Goal: Obtain resource: Obtain resource

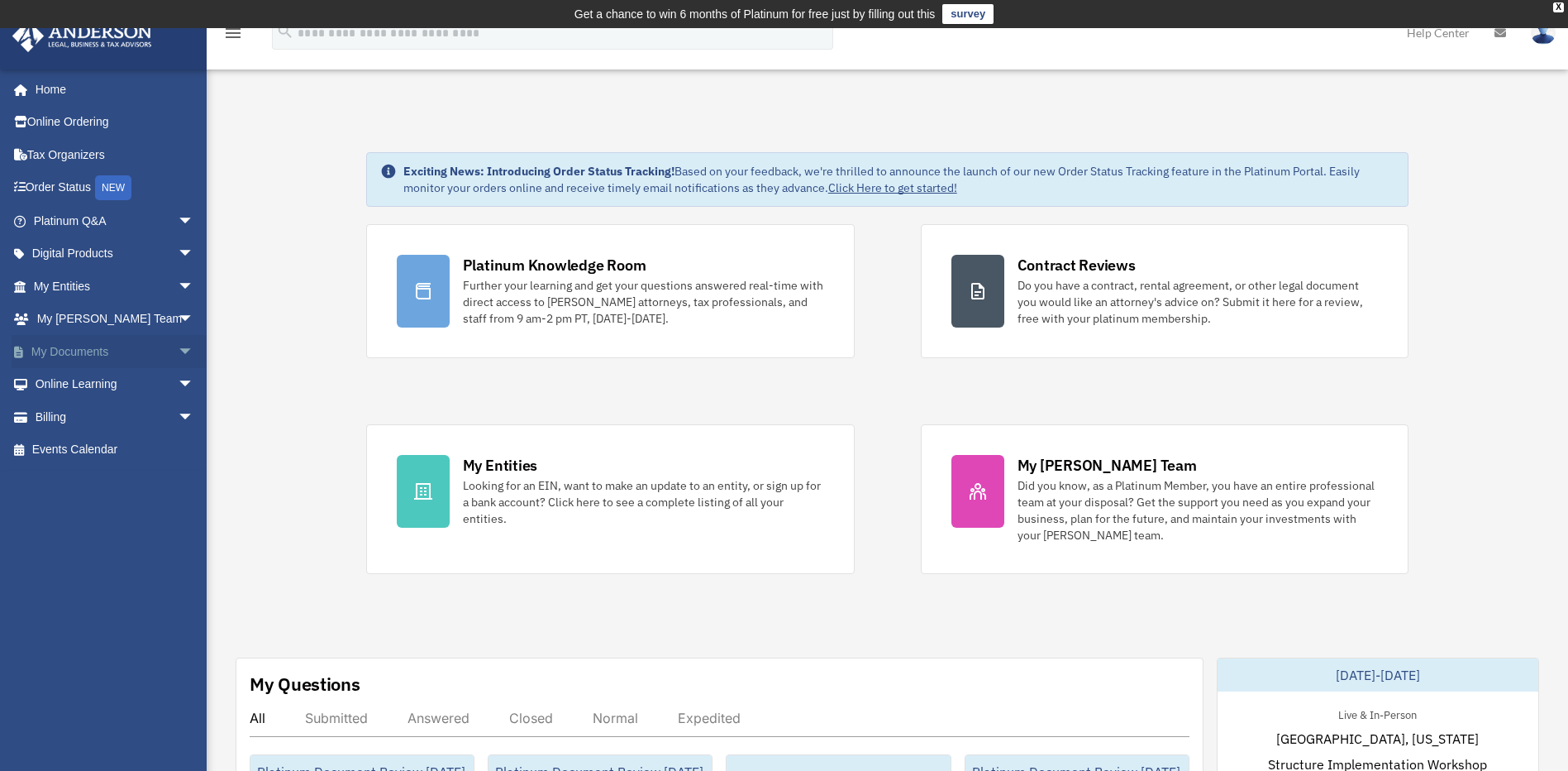
click at [184, 357] on span "arrow_drop_down" at bounding box center [194, 352] width 33 height 34
click at [134, 379] on link "Box" at bounding box center [120, 384] width 196 height 33
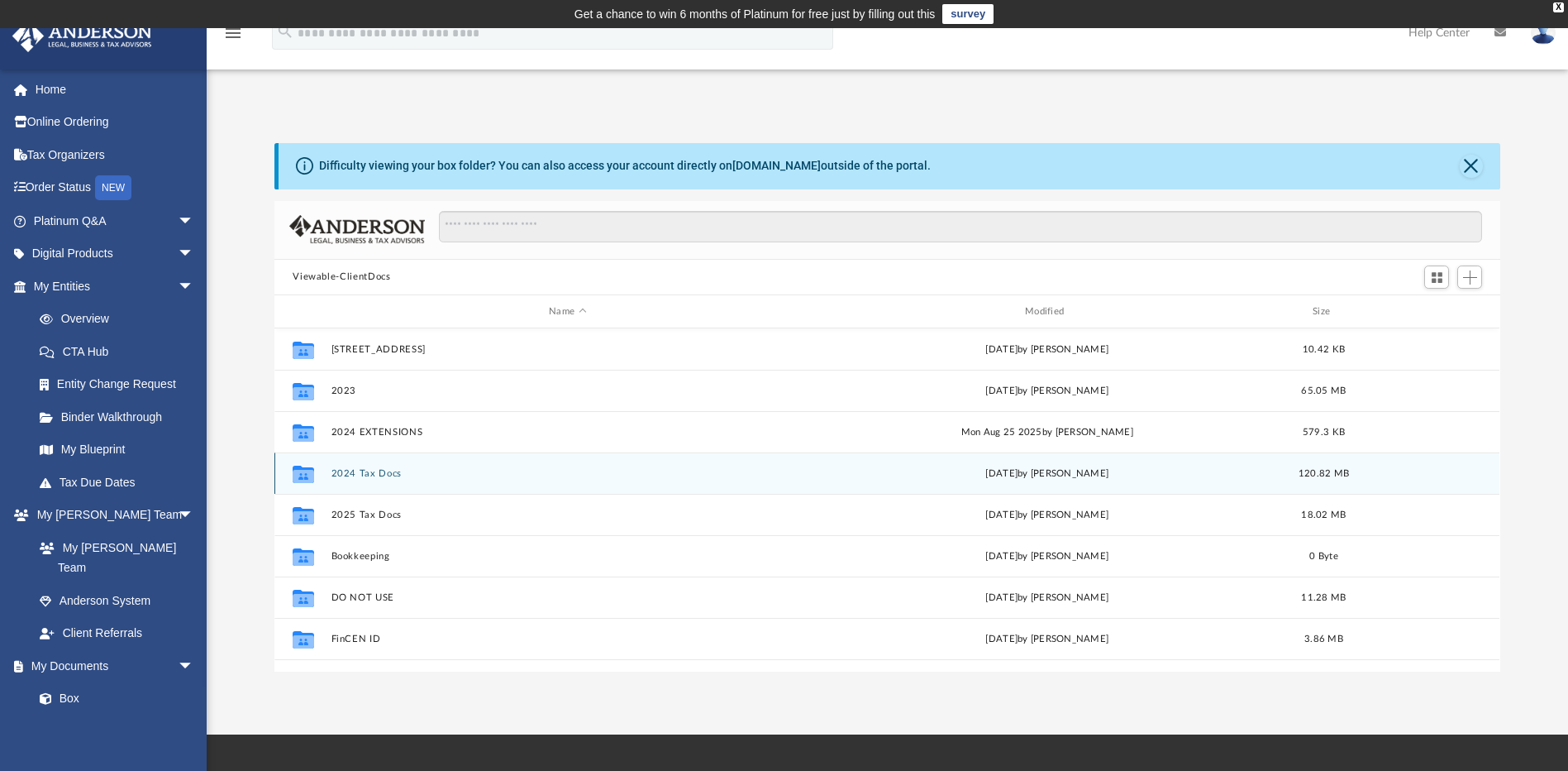
click at [358, 473] on button "2024 Tax Docs" at bounding box center [568, 474] width 473 height 11
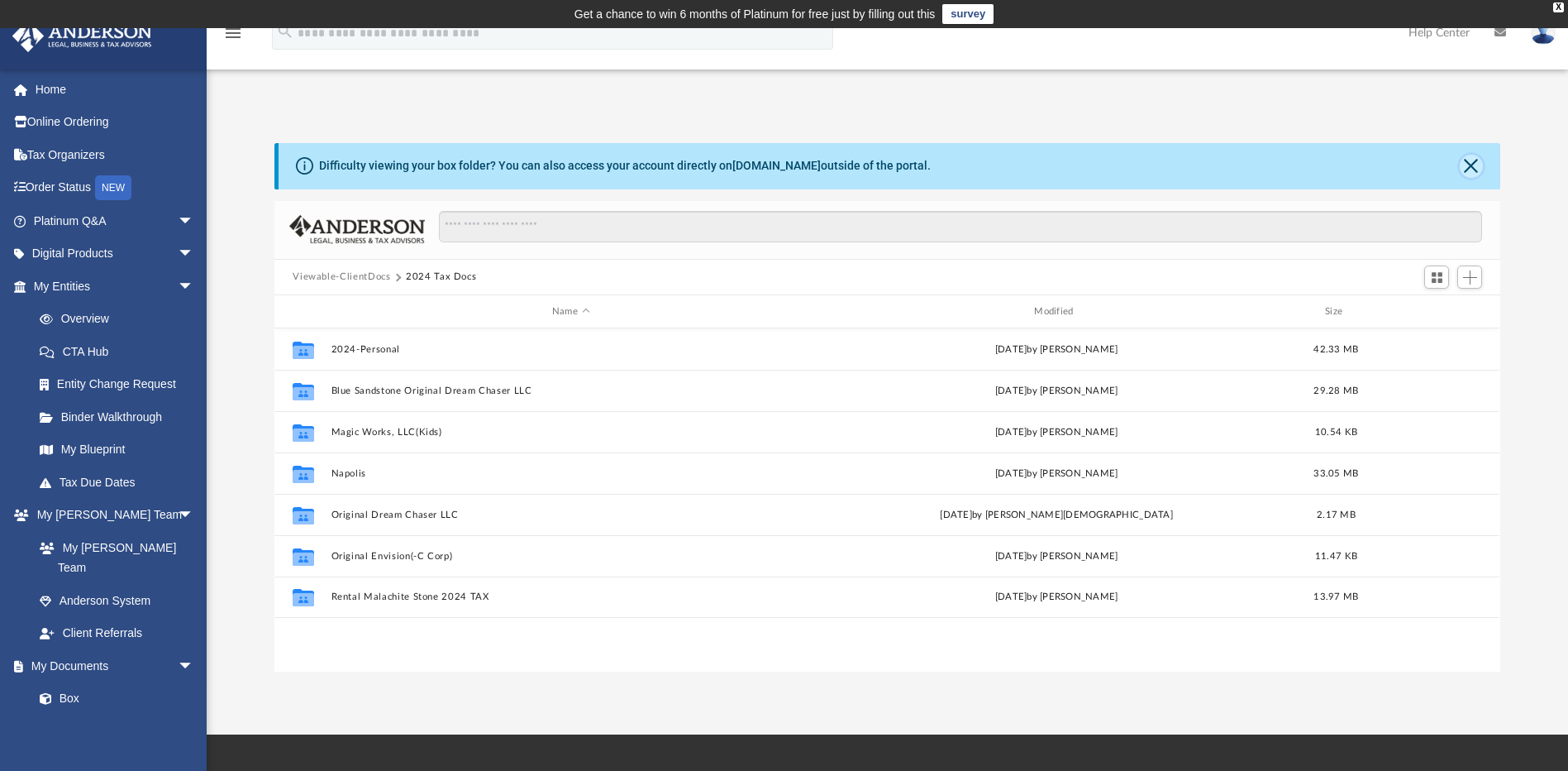
click at [1463, 167] on button "Close" at bounding box center [1471, 165] width 23 height 23
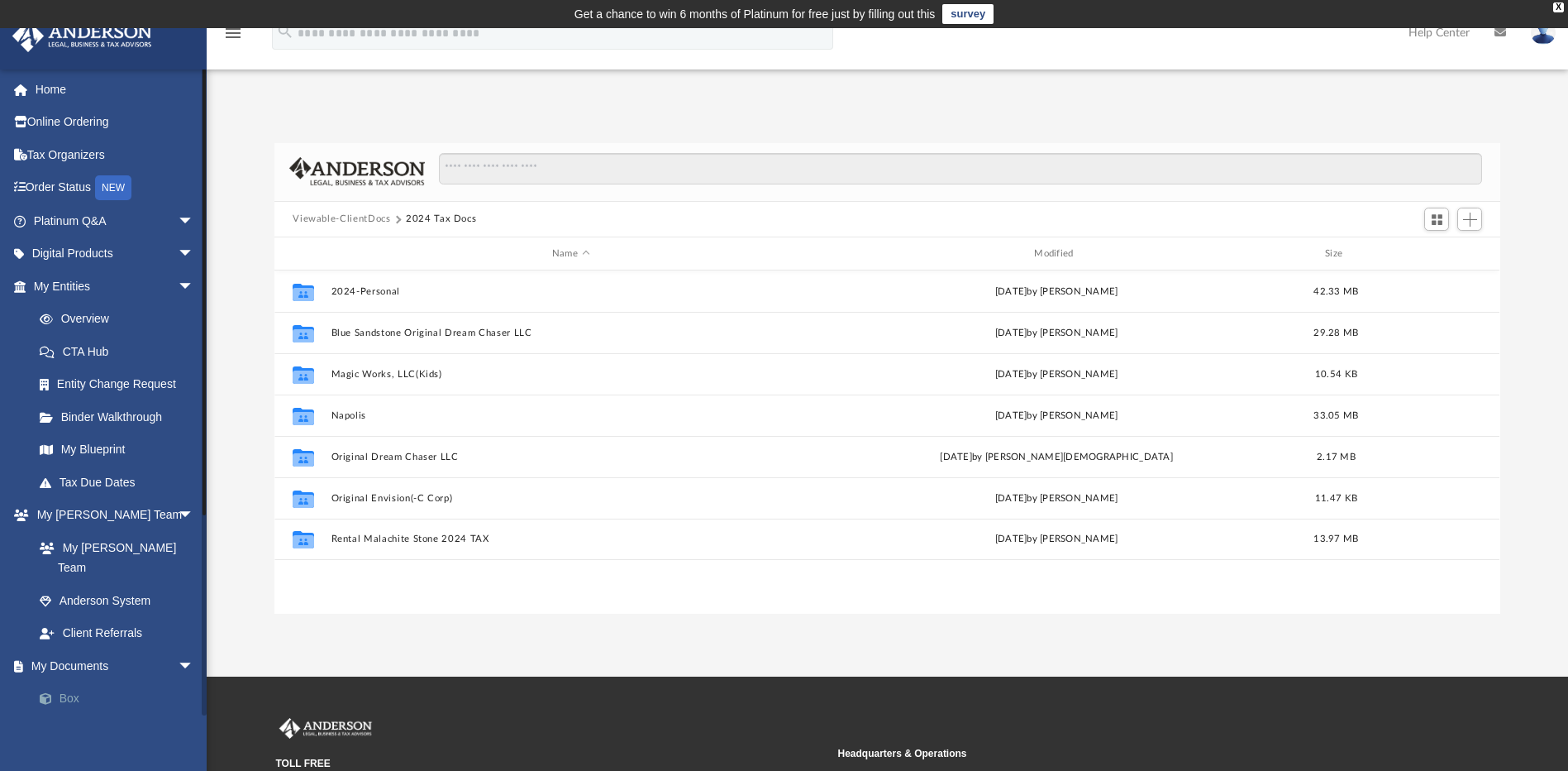
click at [90, 682] on link "Box" at bounding box center [120, 698] width 196 height 33
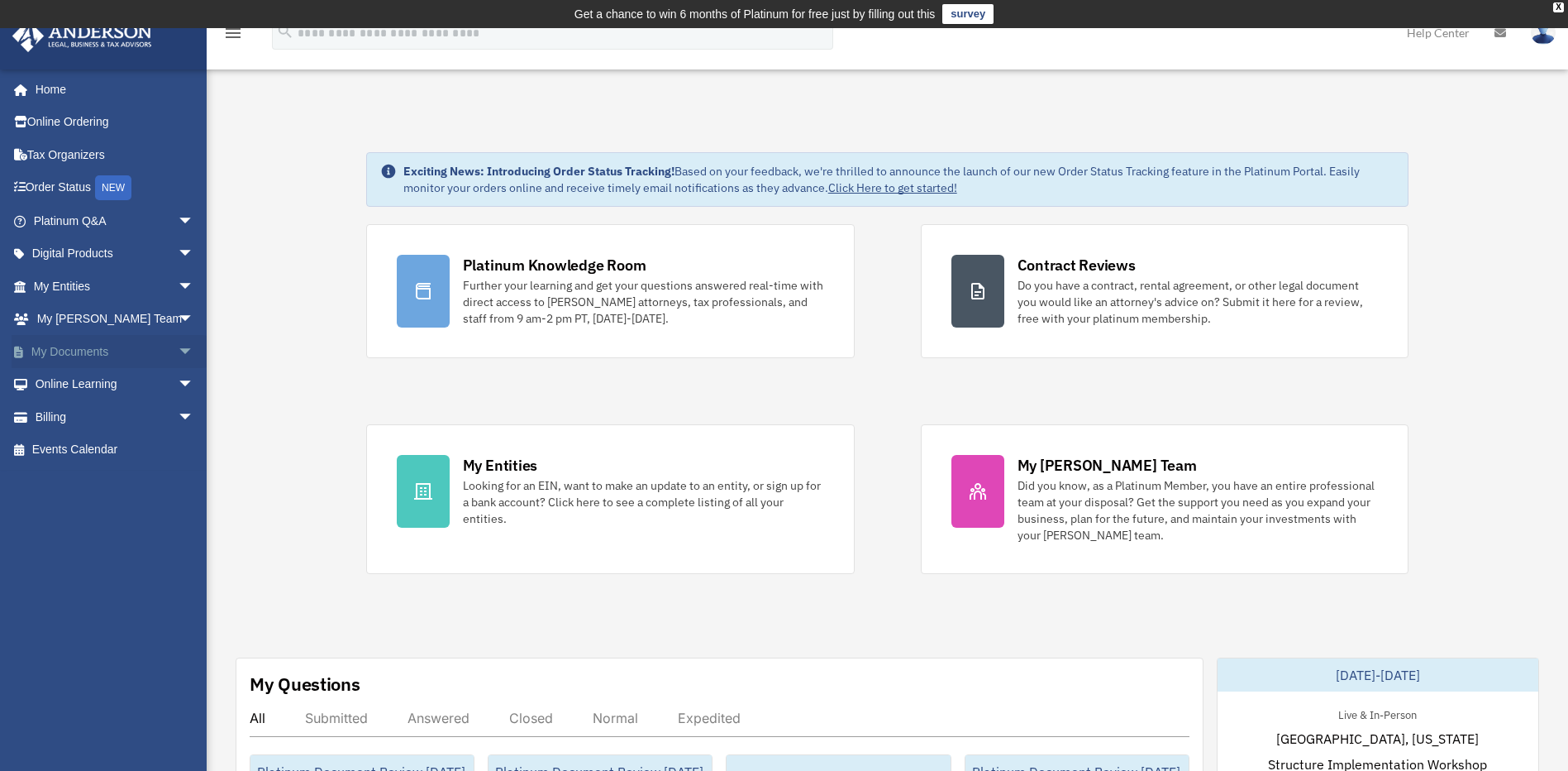
click at [178, 354] on span "arrow_drop_down" at bounding box center [194, 352] width 33 height 34
click at [141, 386] on link "Box" at bounding box center [120, 384] width 196 height 33
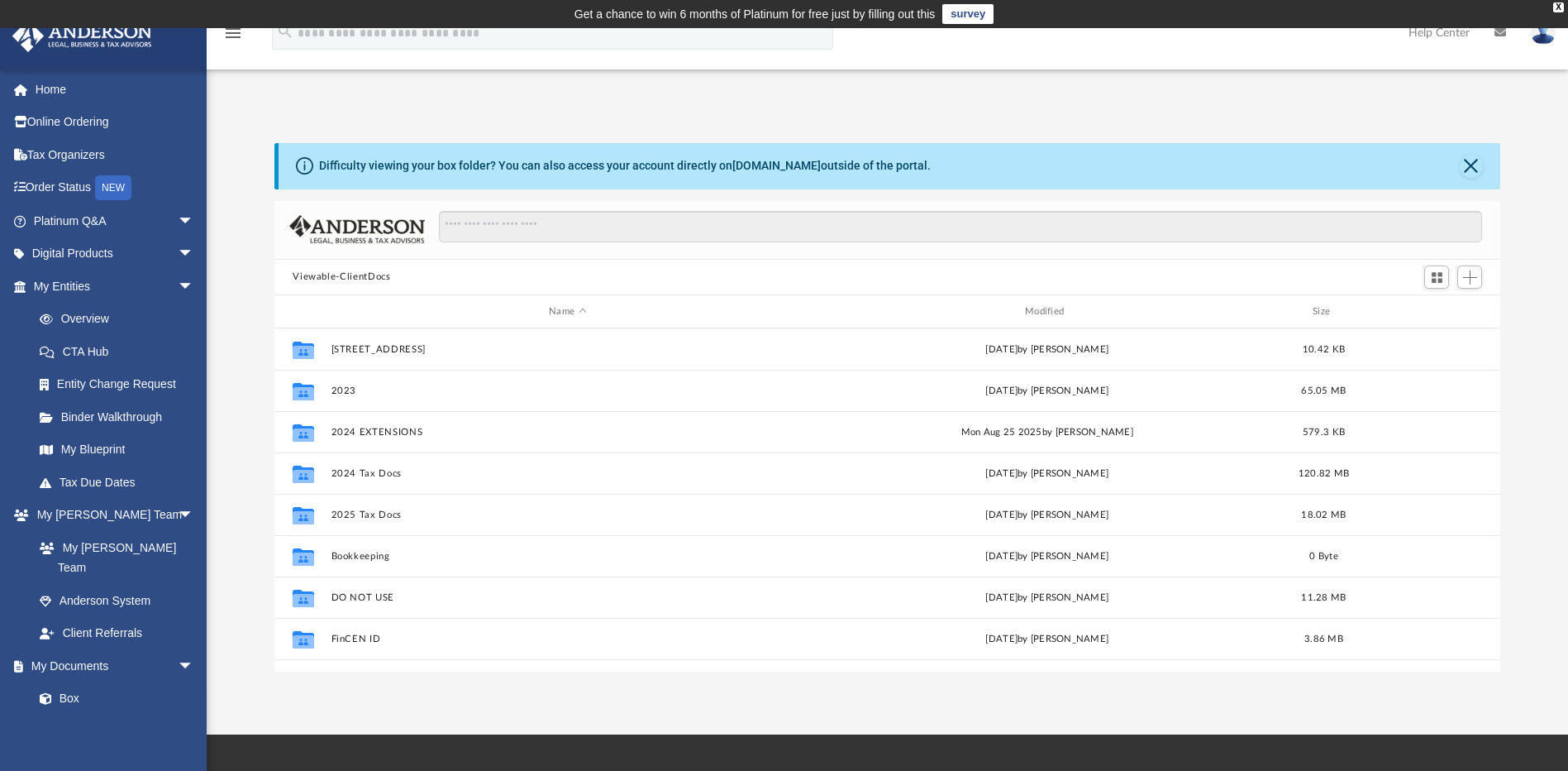
scroll to position [364, 1214]
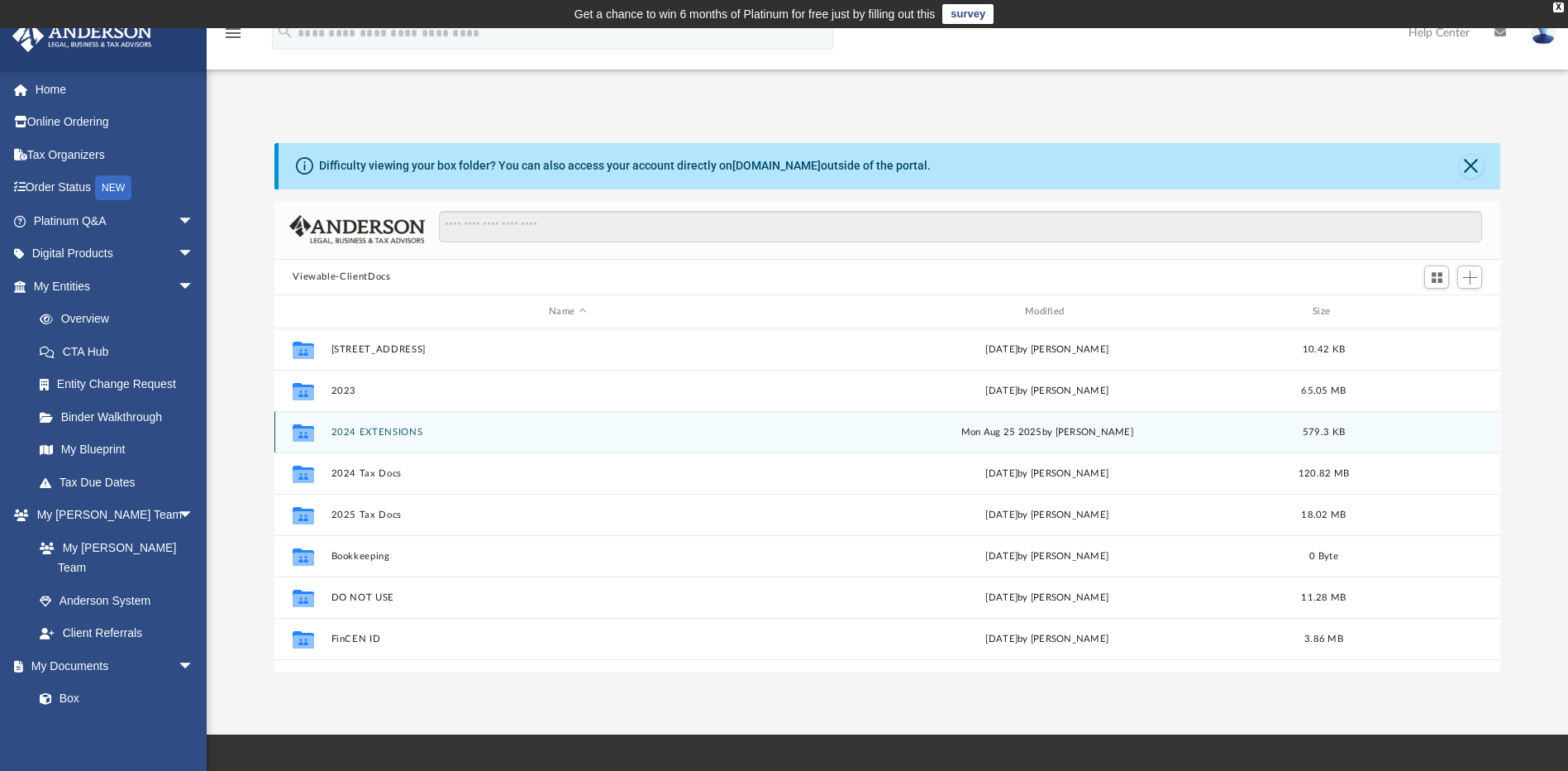
click at [385, 435] on button "2024 EXTENSIONS" at bounding box center [568, 432] width 473 height 11
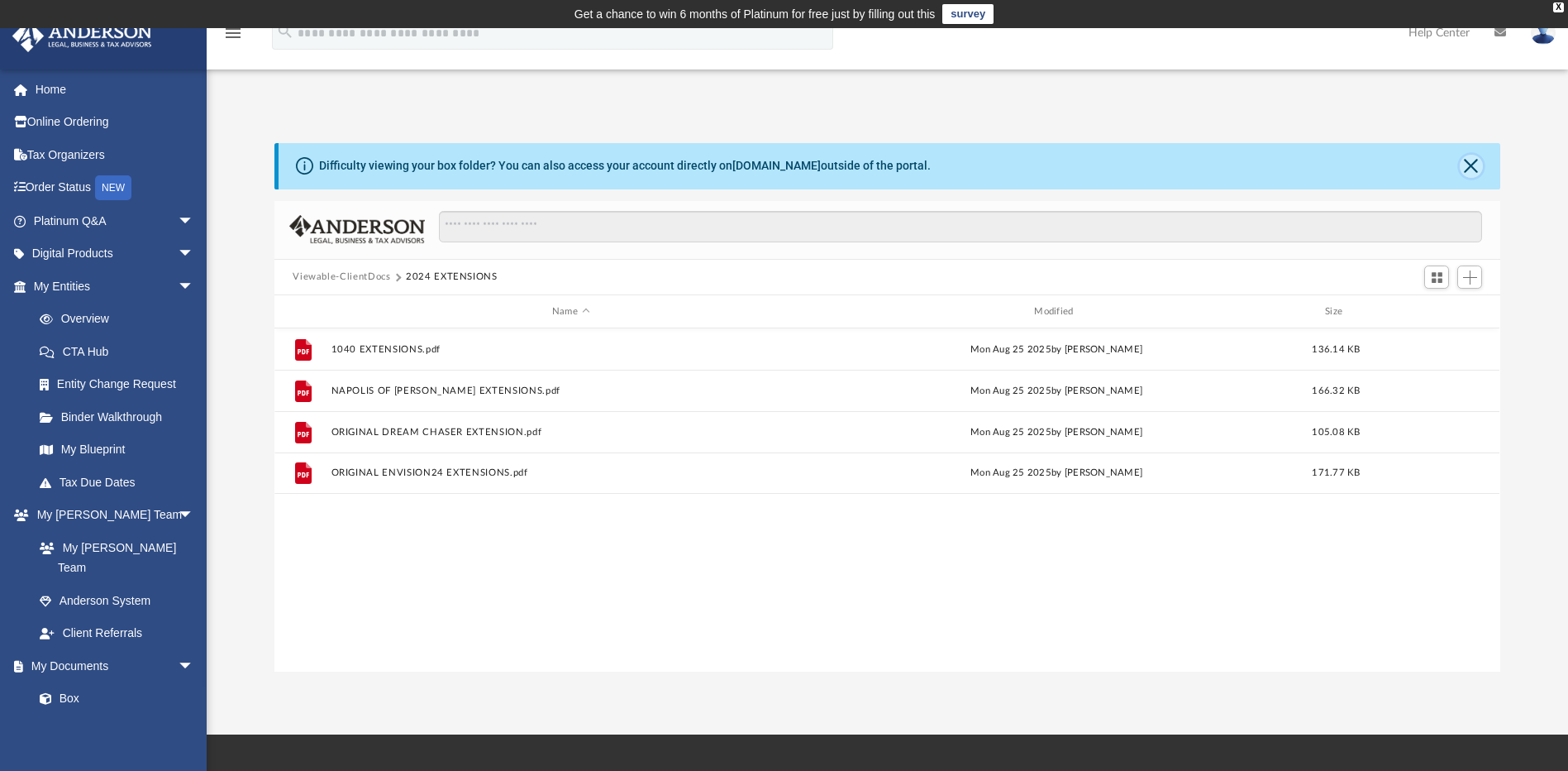
click at [1471, 165] on button "Close" at bounding box center [1471, 165] width 23 height 23
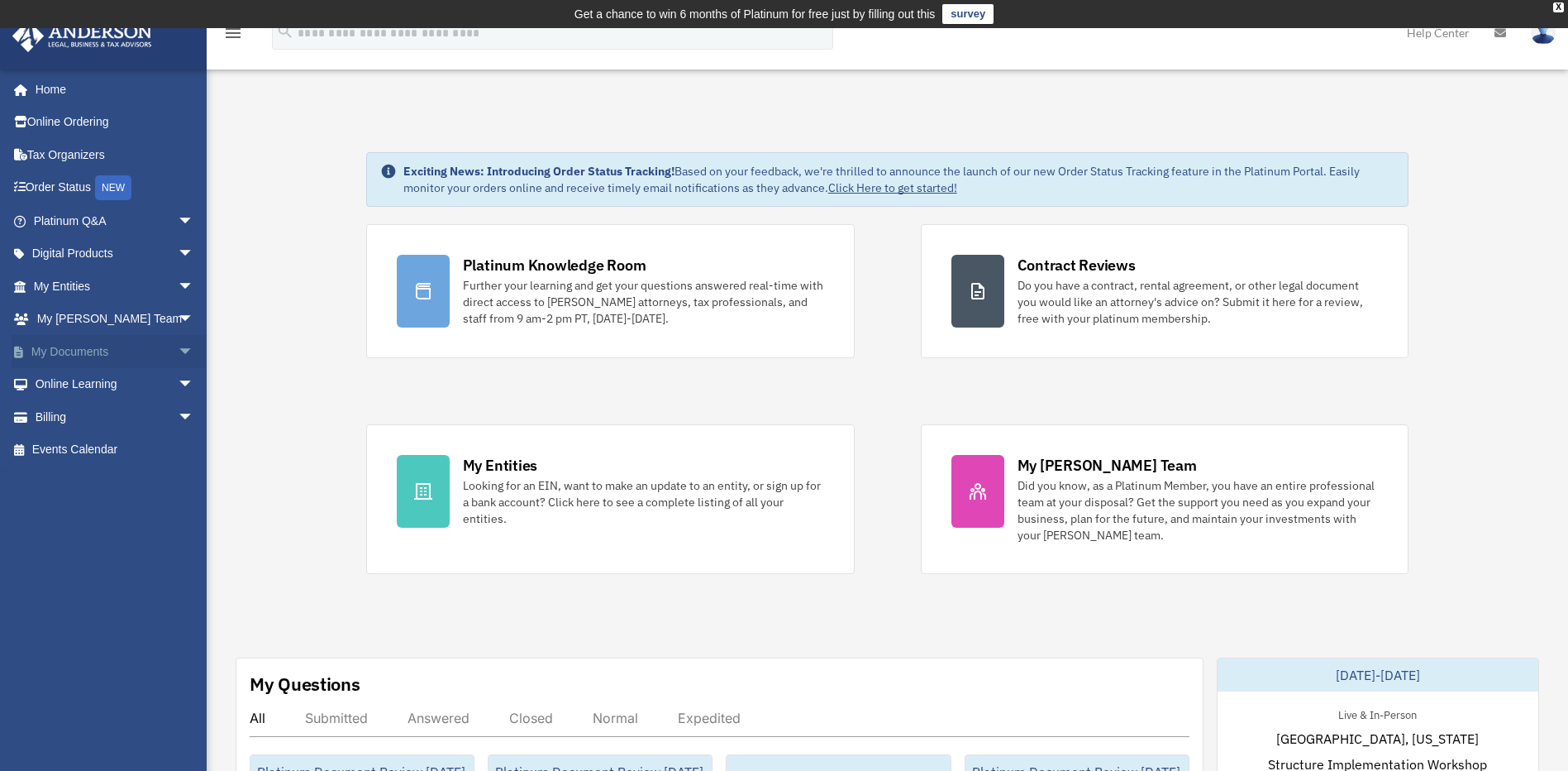
click at [184, 357] on span "arrow_drop_down" at bounding box center [194, 352] width 33 height 34
click at [135, 396] on link "Box" at bounding box center [120, 384] width 196 height 33
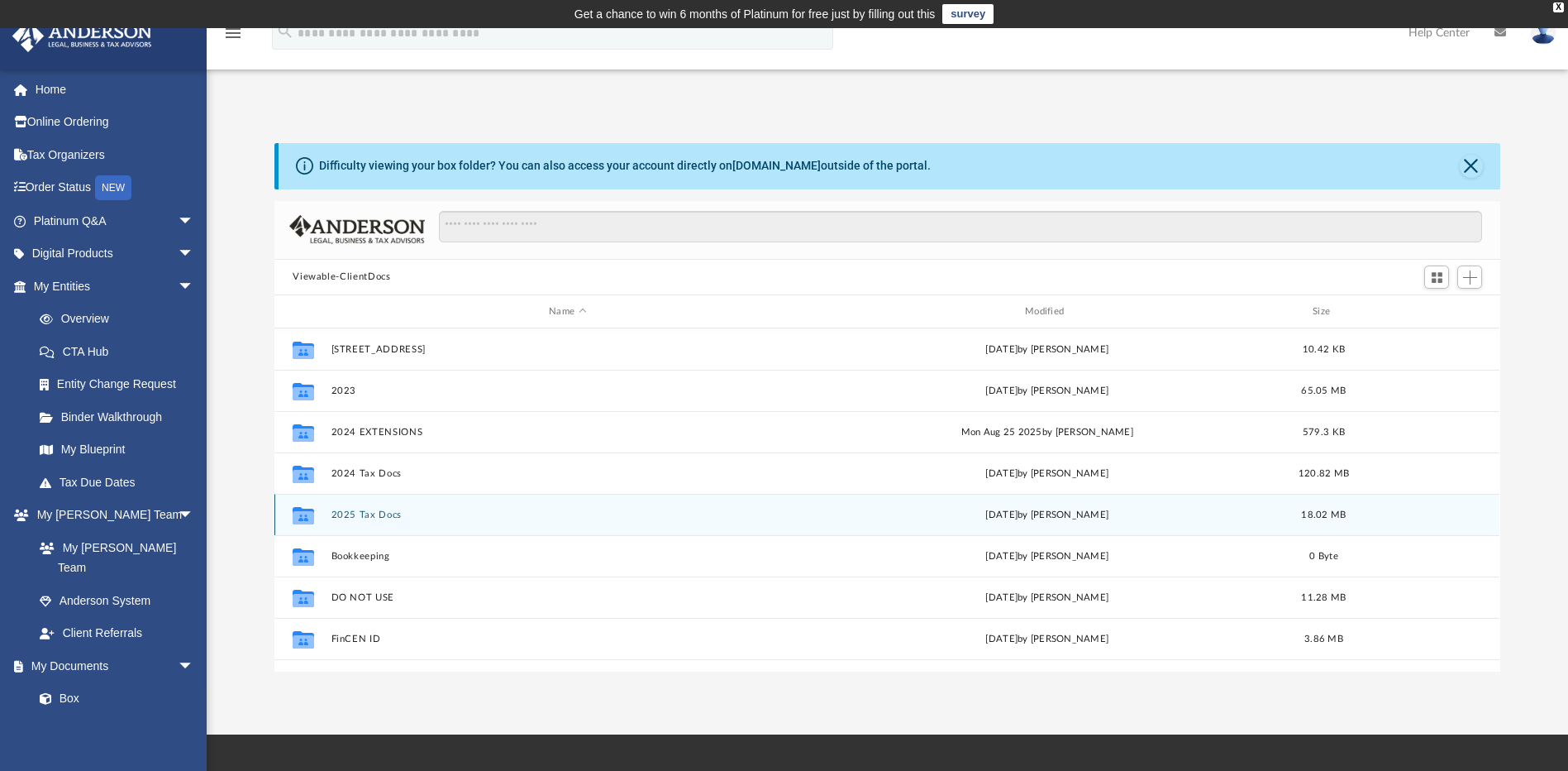
click at [356, 512] on button "2025 Tax Docs" at bounding box center [568, 514] width 473 height 11
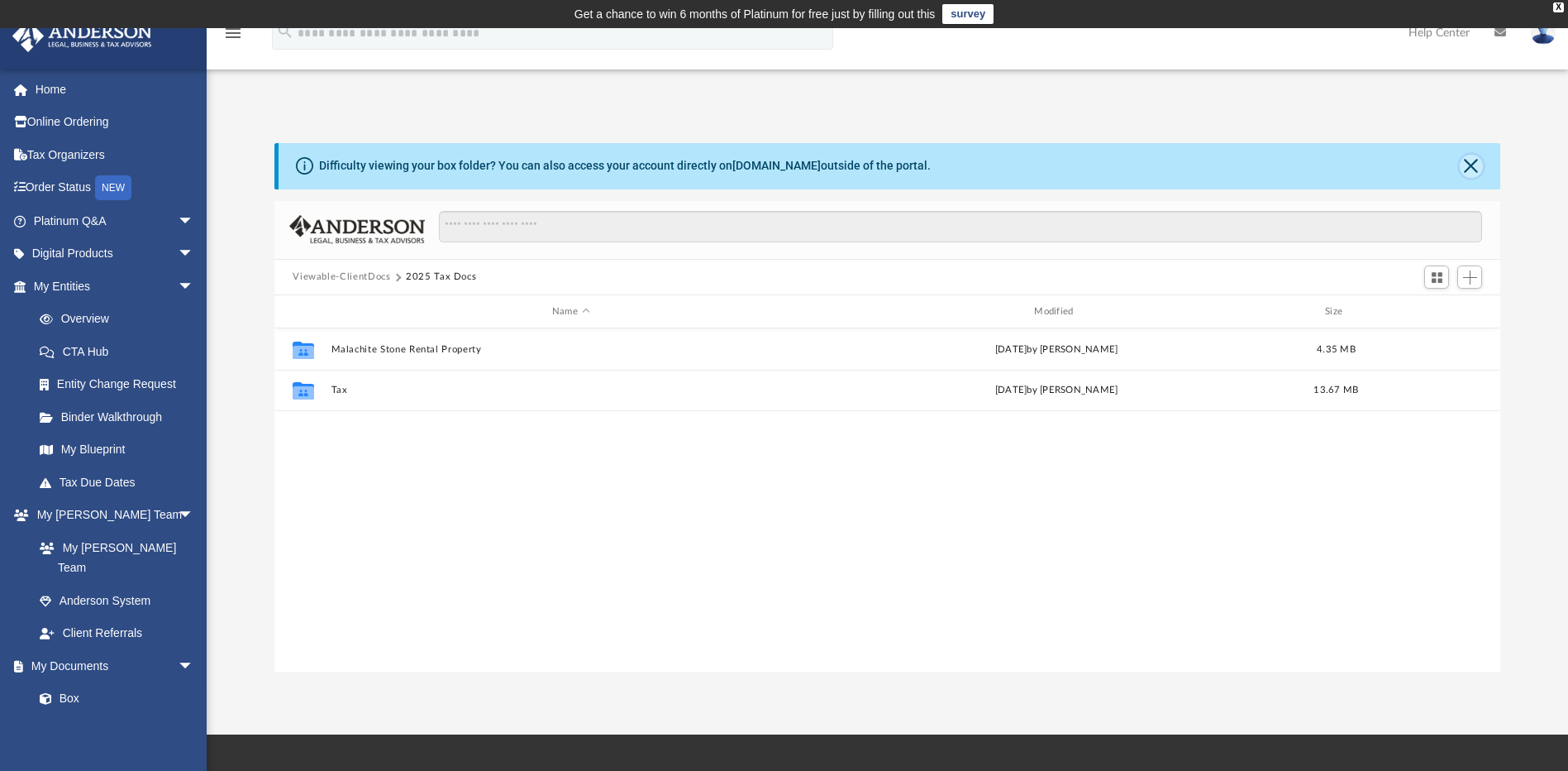
click at [1479, 164] on button "Close" at bounding box center [1471, 165] width 23 height 23
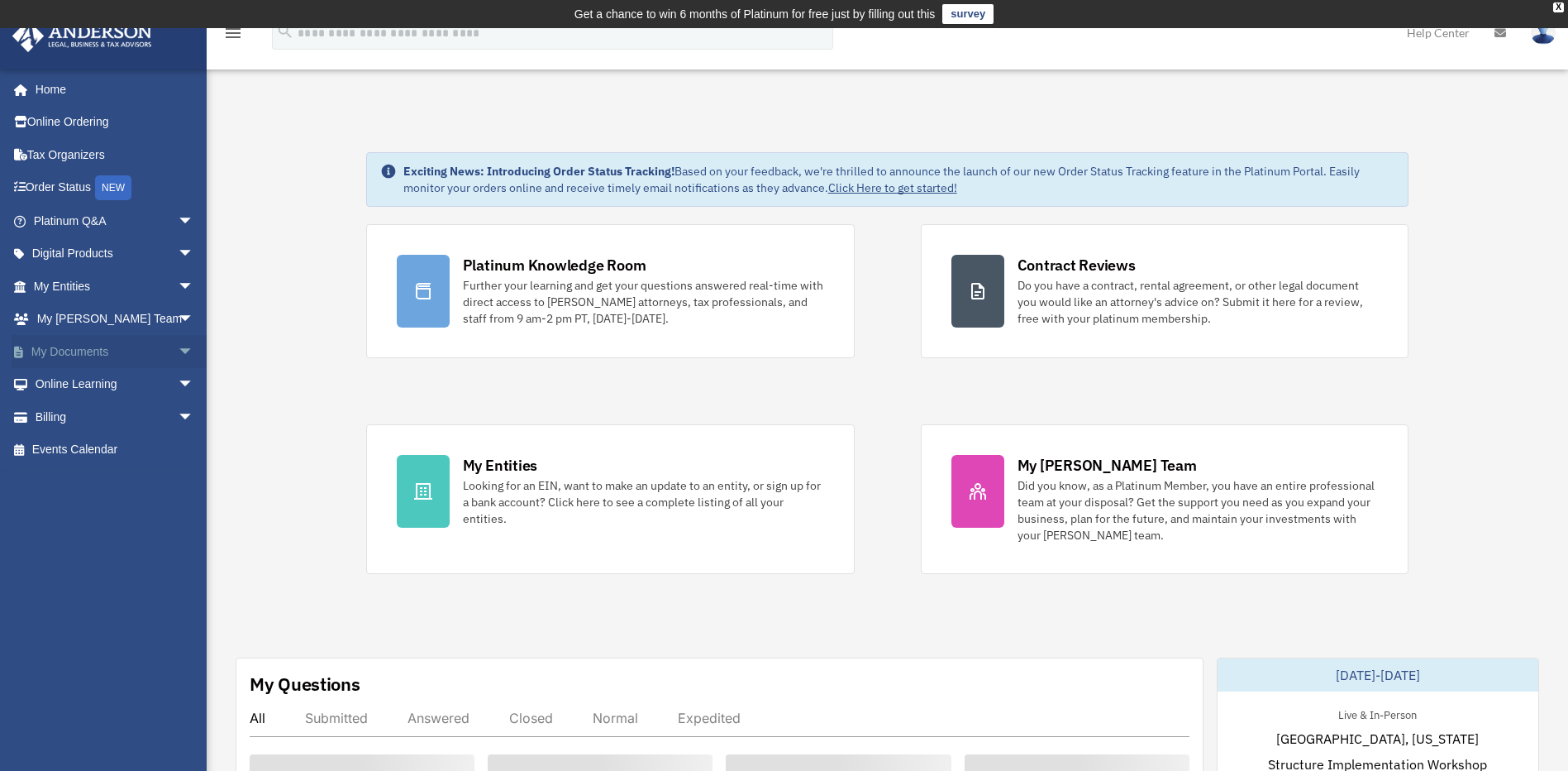
click at [178, 344] on span "arrow_drop_down" at bounding box center [194, 352] width 33 height 34
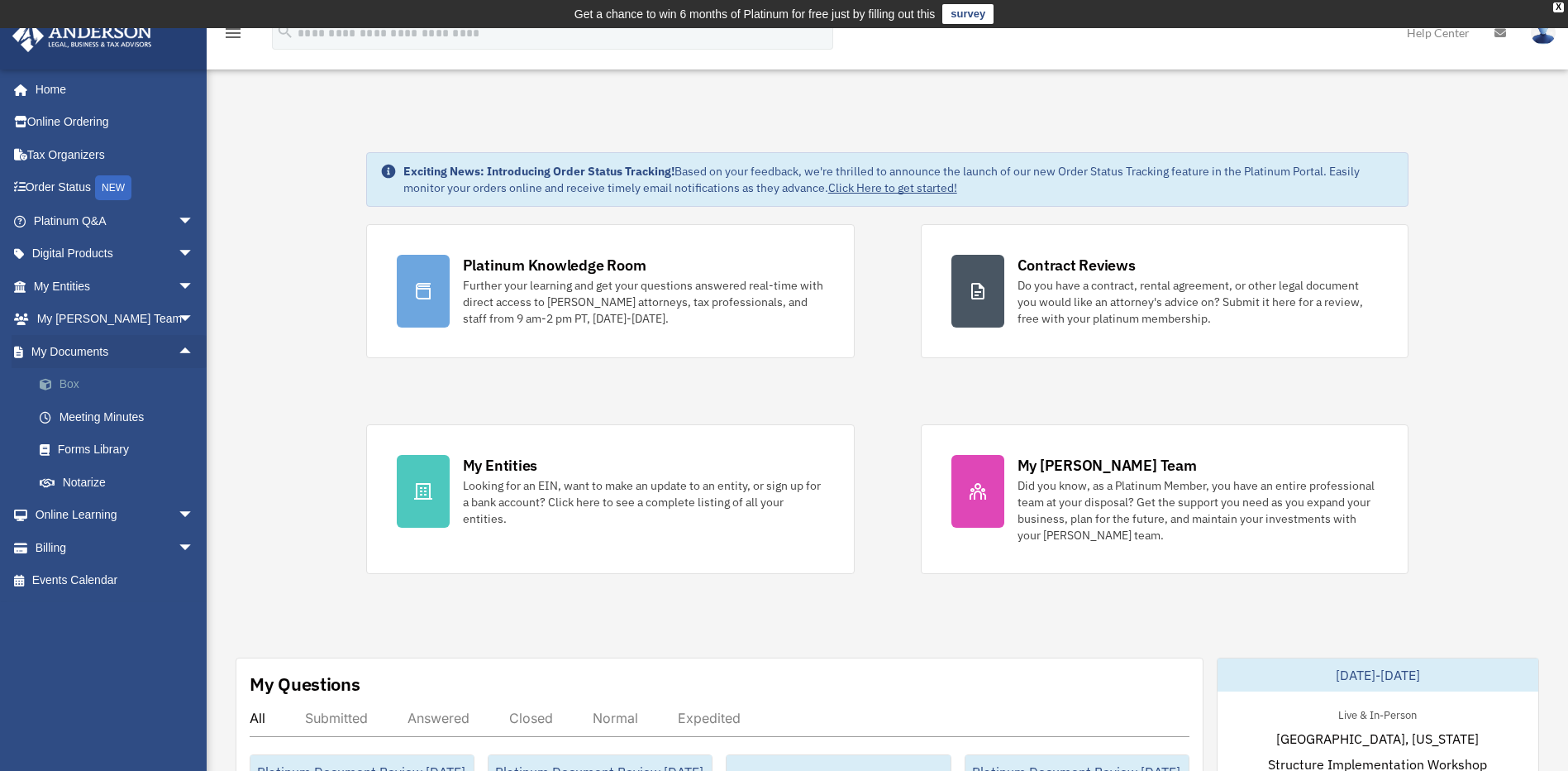
click at [119, 389] on link "Box" at bounding box center [120, 384] width 196 height 33
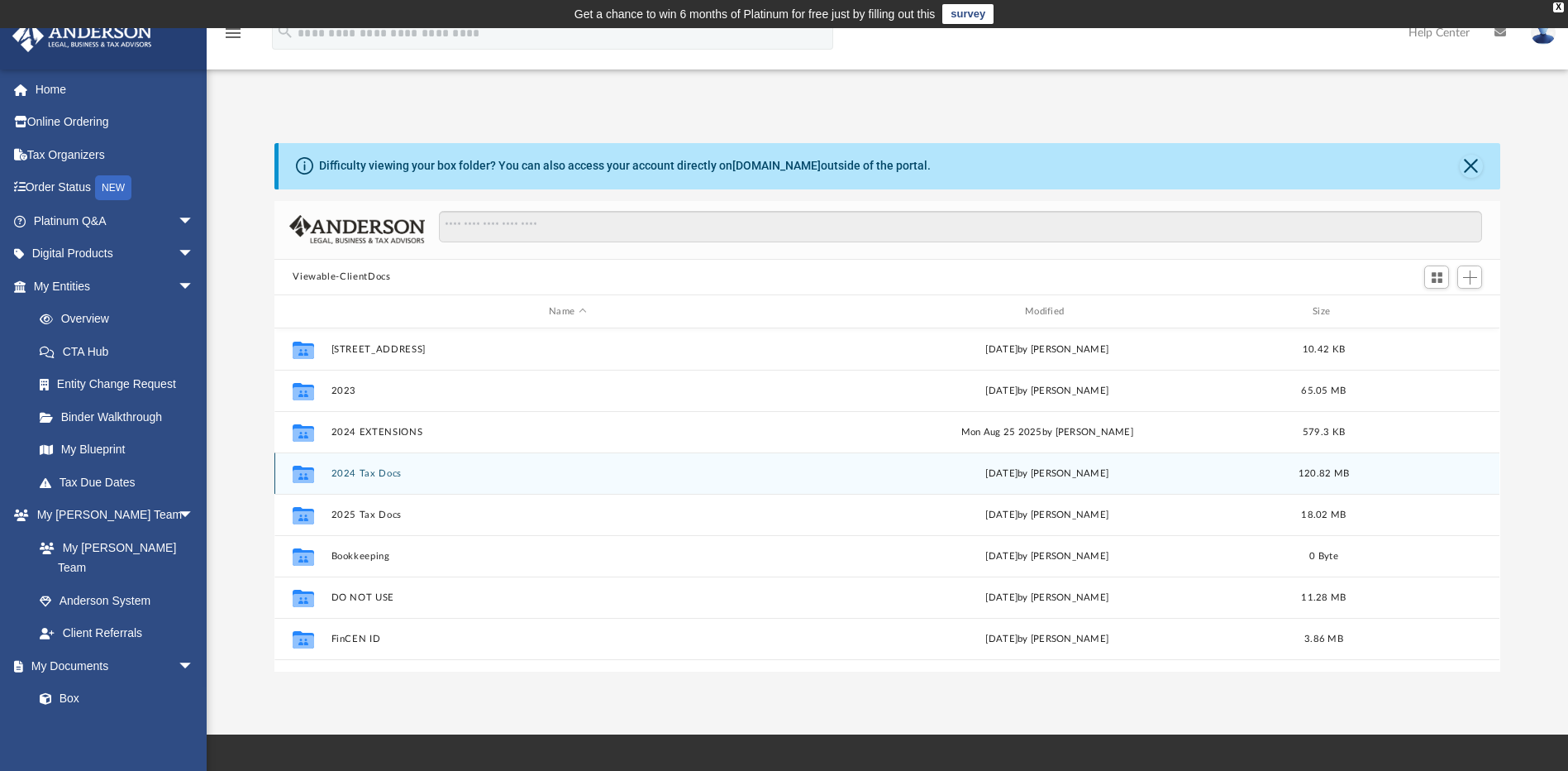
click at [359, 470] on button "2024 Tax Docs" at bounding box center [568, 474] width 473 height 11
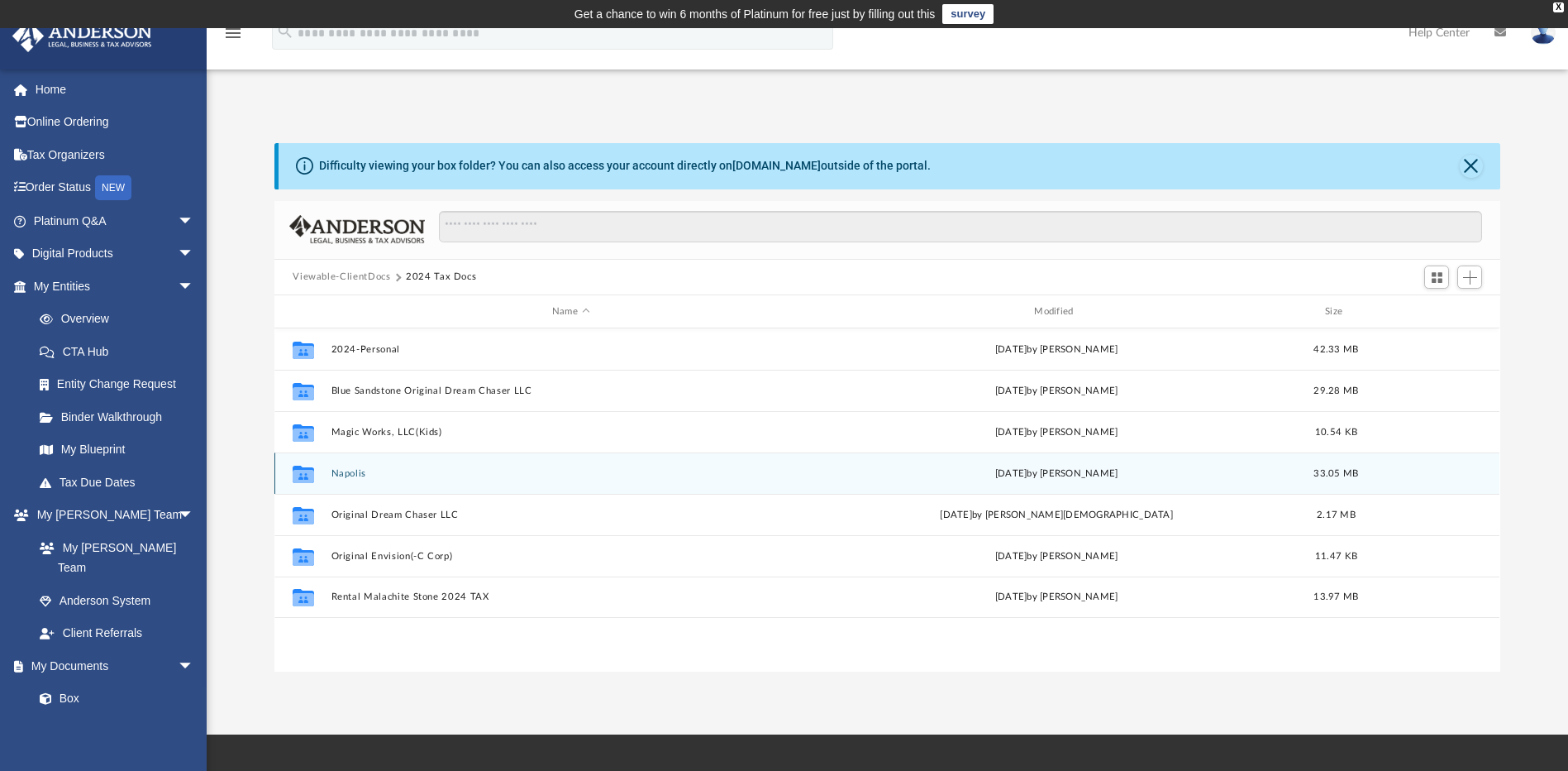
click at [351, 473] on button "Napolis" at bounding box center [570, 474] width 478 height 11
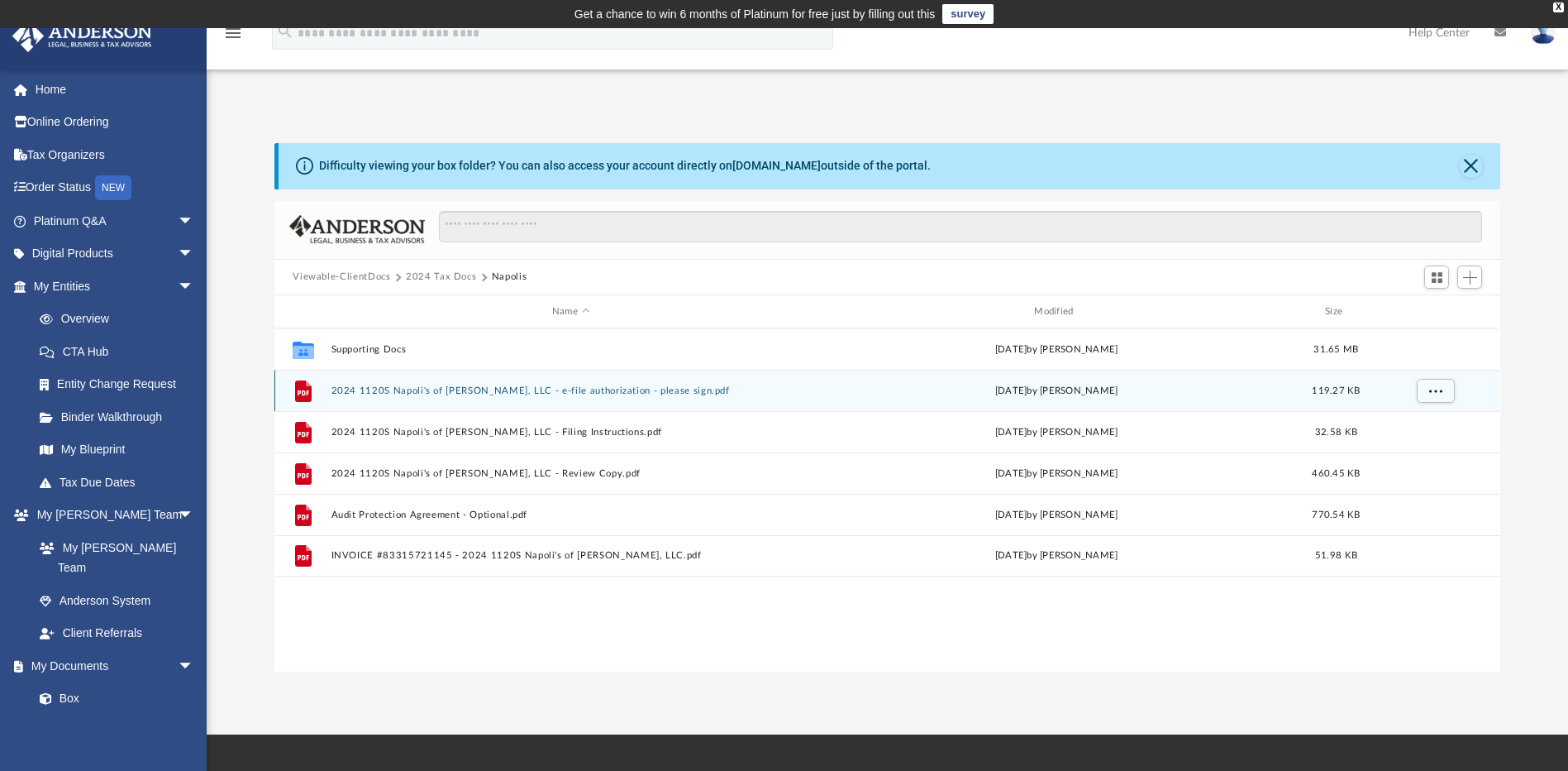
click at [548, 393] on button "2024 1120S Napoli's of Enid, LLC - e-file authorization - please sign.pdf" at bounding box center [570, 390] width 478 height 11
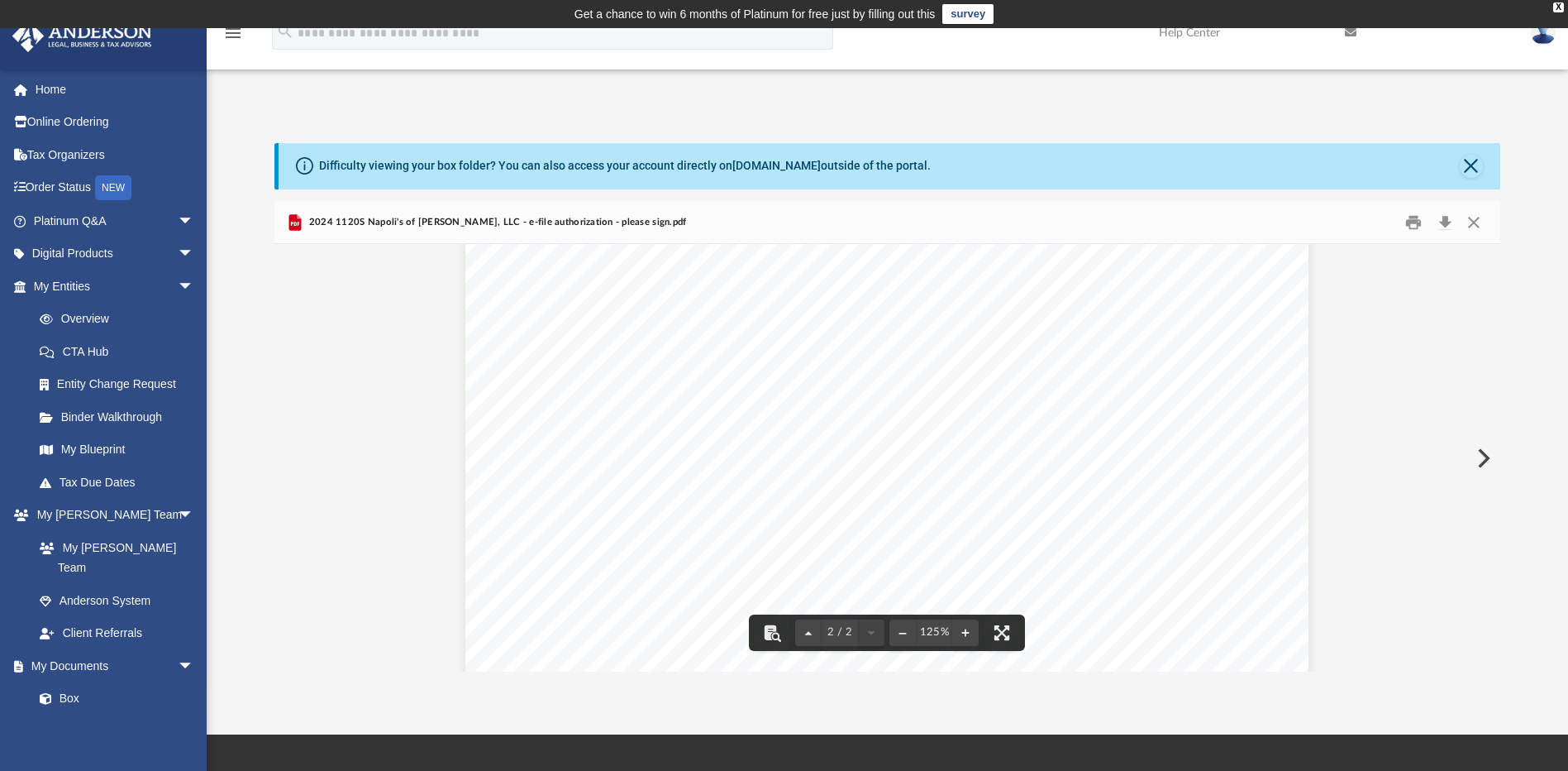
scroll to position [1227, 0]
click at [1481, 462] on button "Preview" at bounding box center [1481, 458] width 37 height 47
click at [1488, 456] on button "Preview" at bounding box center [1481, 458] width 37 height 47
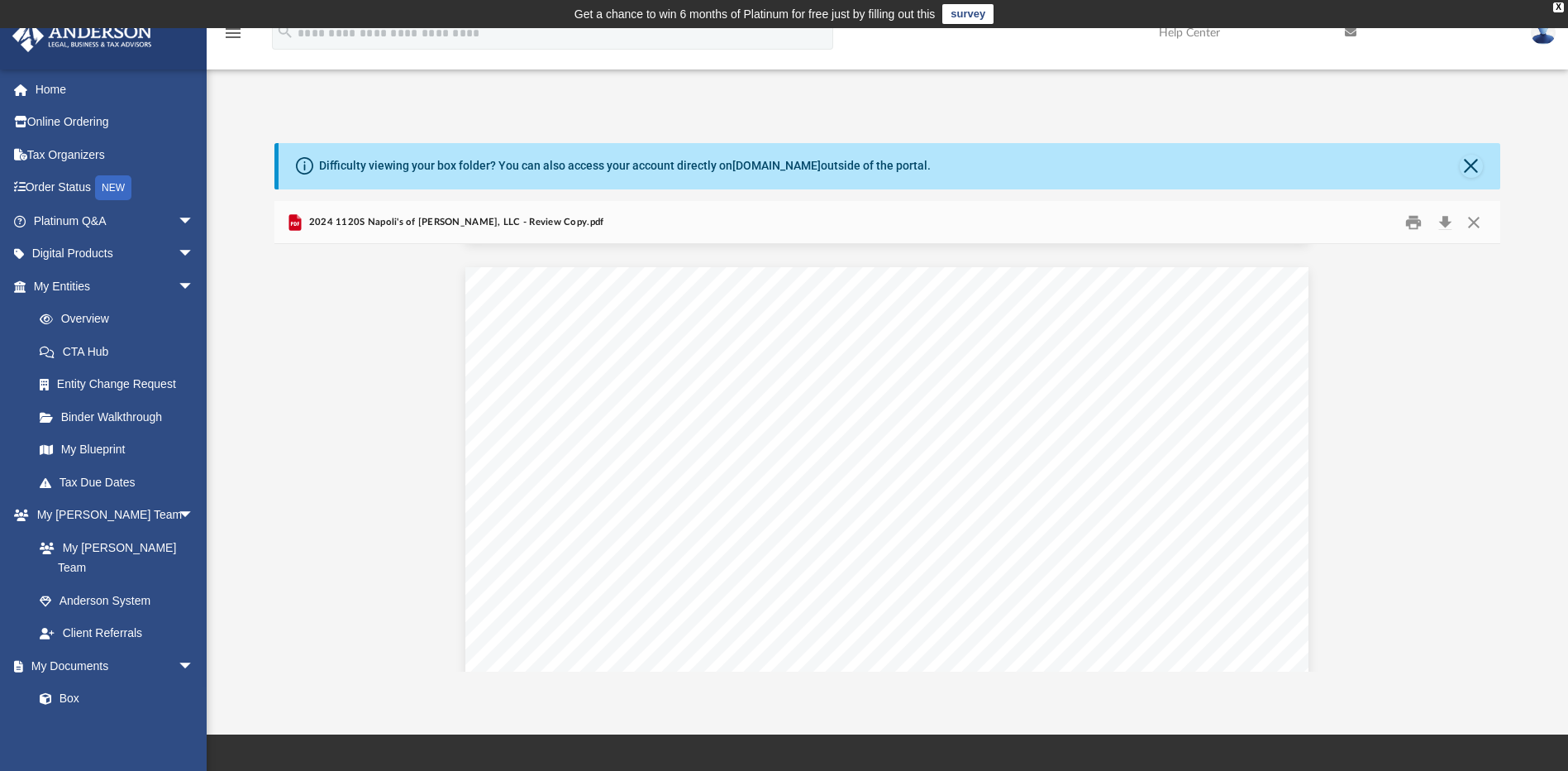
scroll to position [48428, 0]
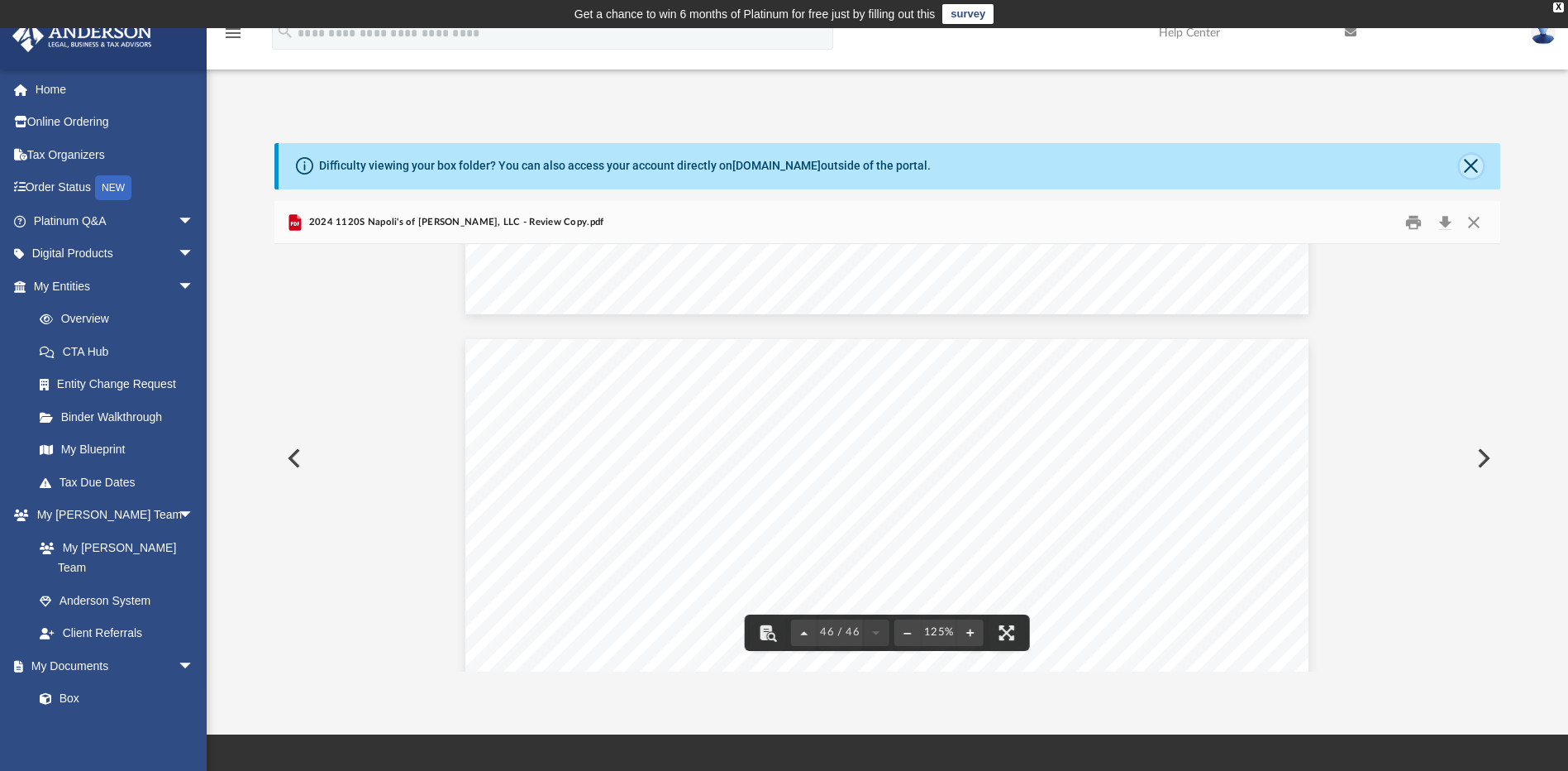
click at [1470, 164] on button "Close" at bounding box center [1471, 165] width 23 height 23
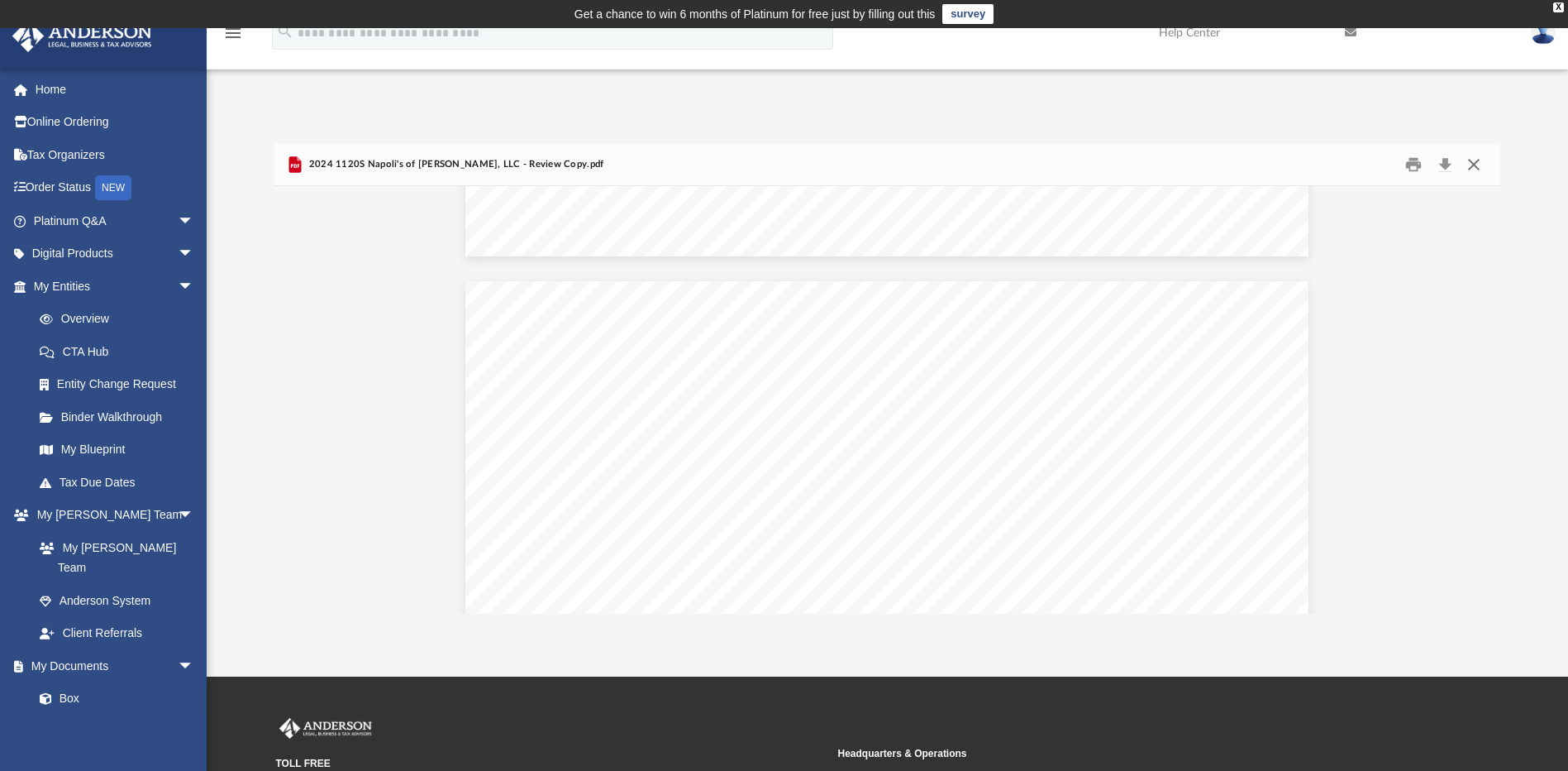
click at [1479, 169] on button "Close" at bounding box center [1474, 164] width 30 height 26
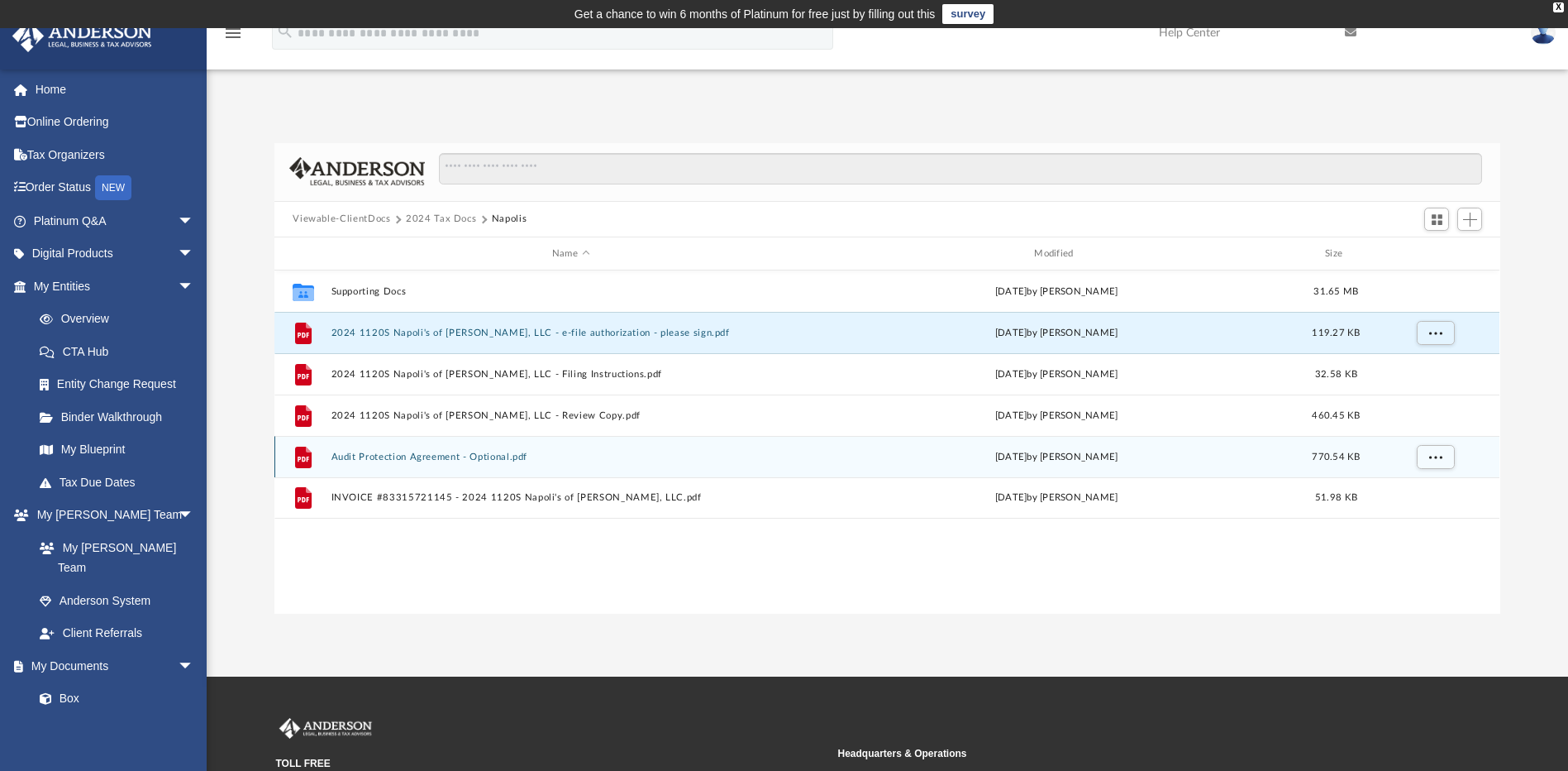
click at [454, 459] on button "Audit Protection Agreement - Optional.pdf" at bounding box center [570, 457] width 478 height 11
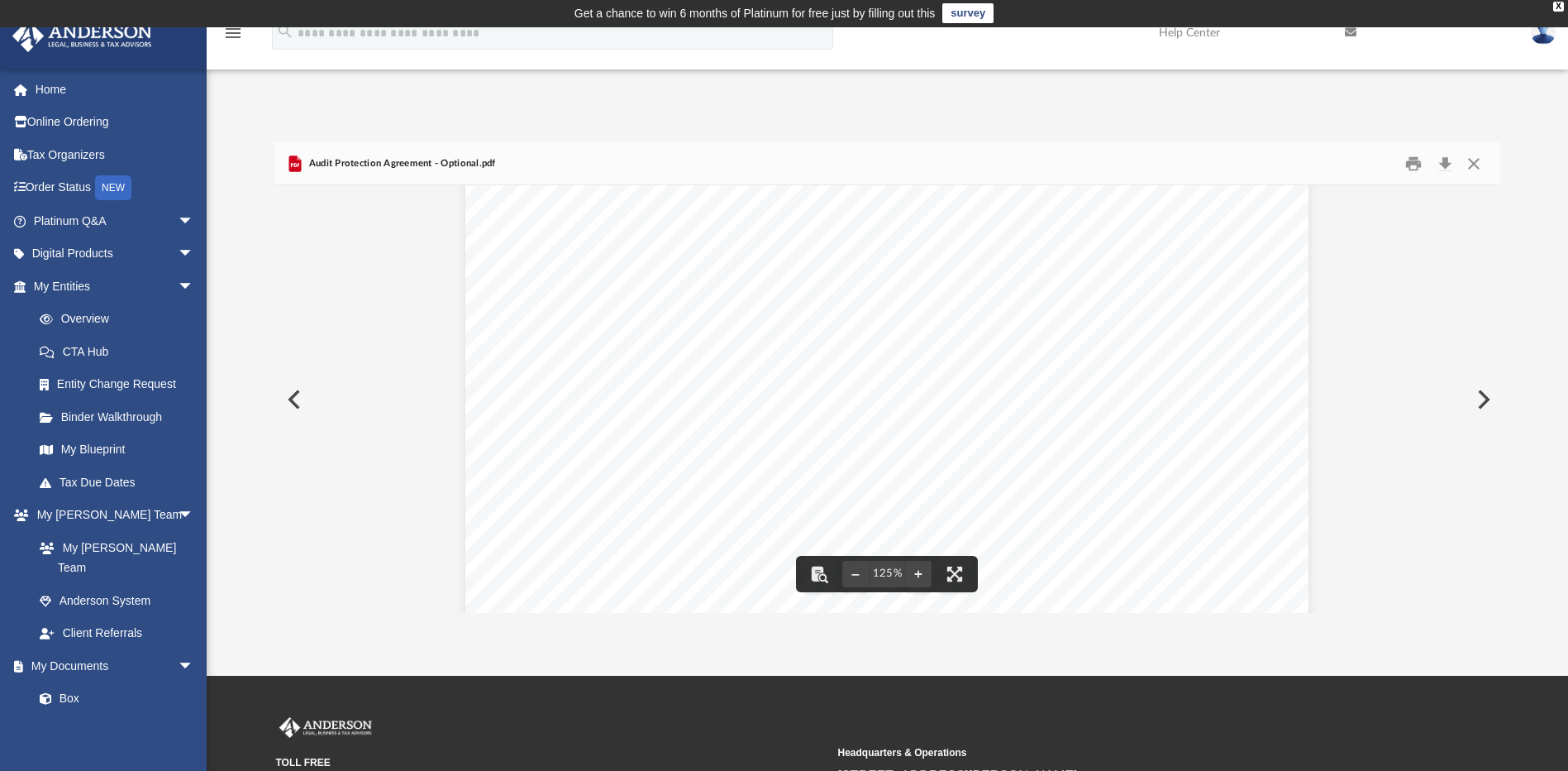
scroll to position [0, 0]
click at [1483, 398] on button "Preview" at bounding box center [1481, 400] width 37 height 47
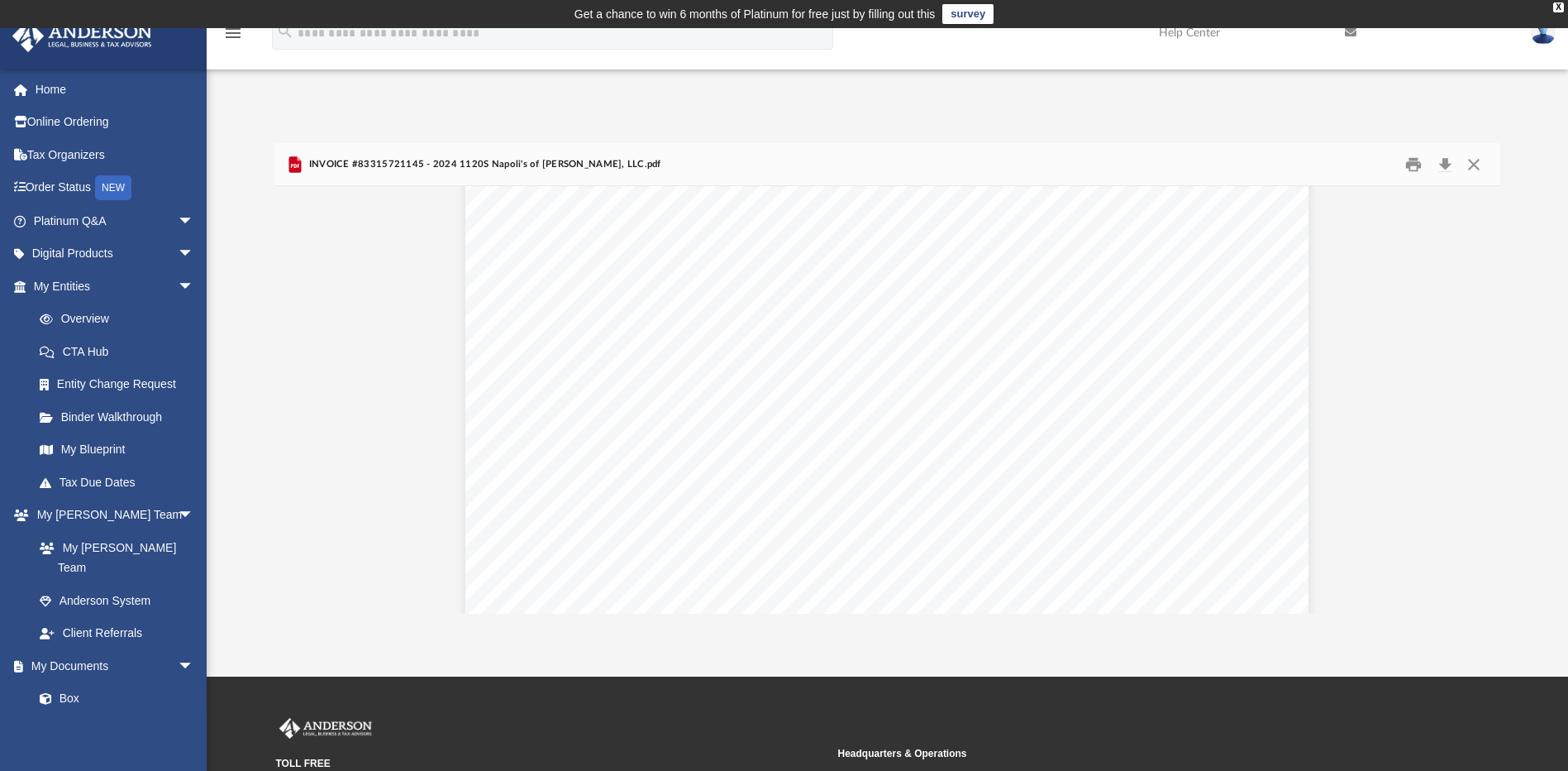
scroll to position [110, 0]
click at [293, 404] on button "Preview" at bounding box center [292, 400] width 37 height 47
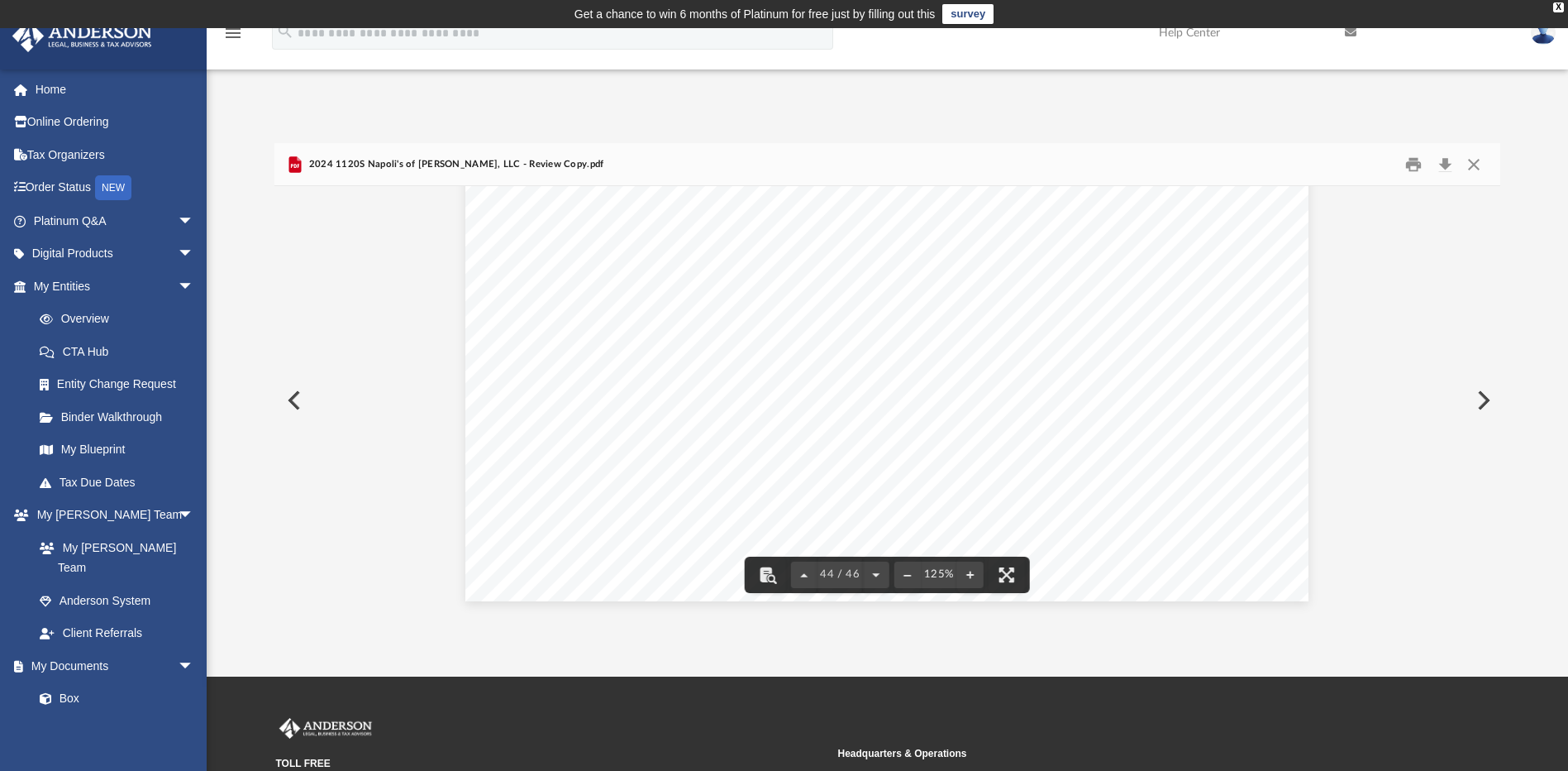
scroll to position [46580, 0]
click at [290, 405] on button "Preview" at bounding box center [292, 400] width 37 height 47
click at [296, 410] on button "Preview" at bounding box center [292, 400] width 37 height 47
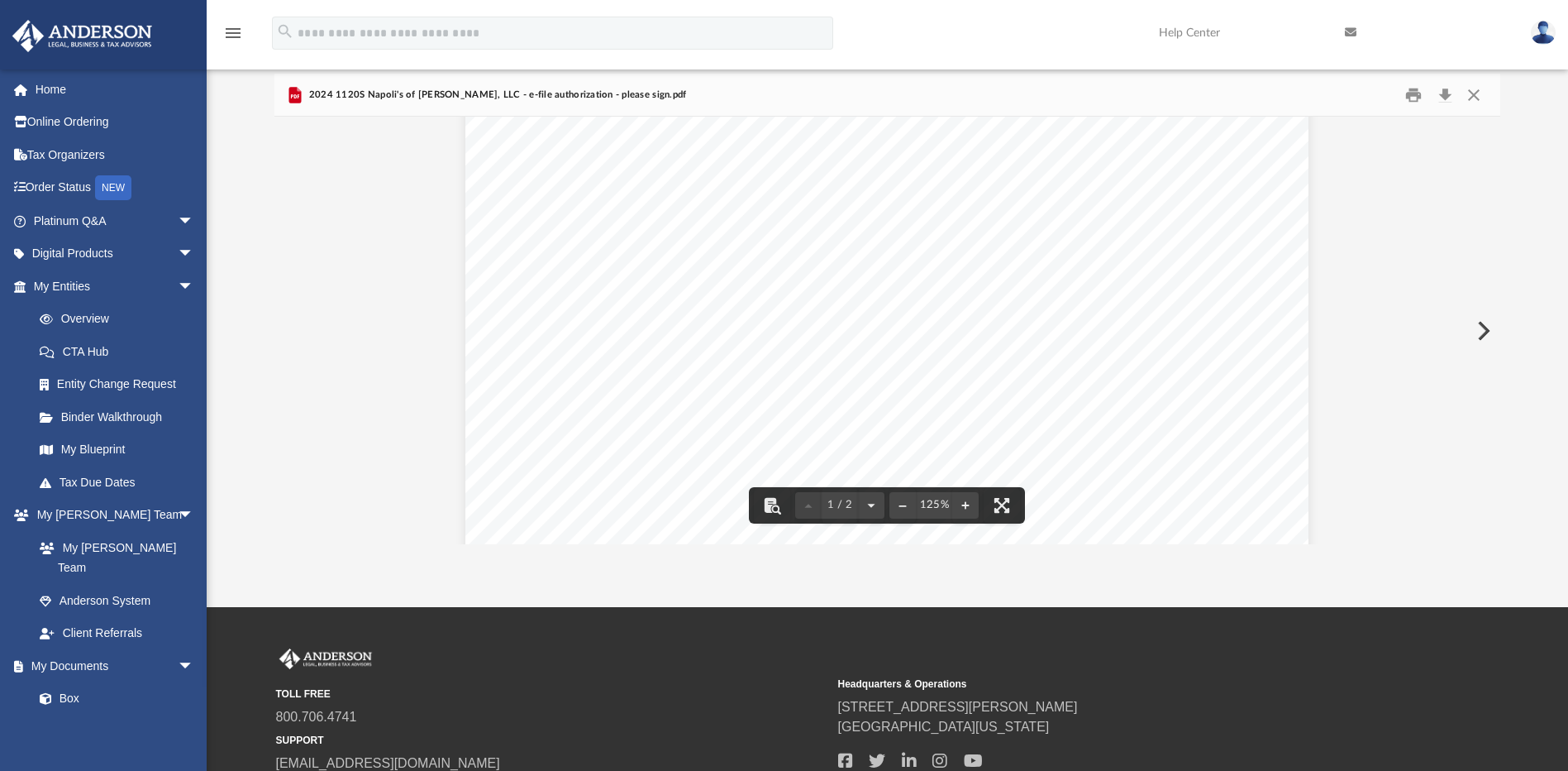
scroll to position [0, 0]
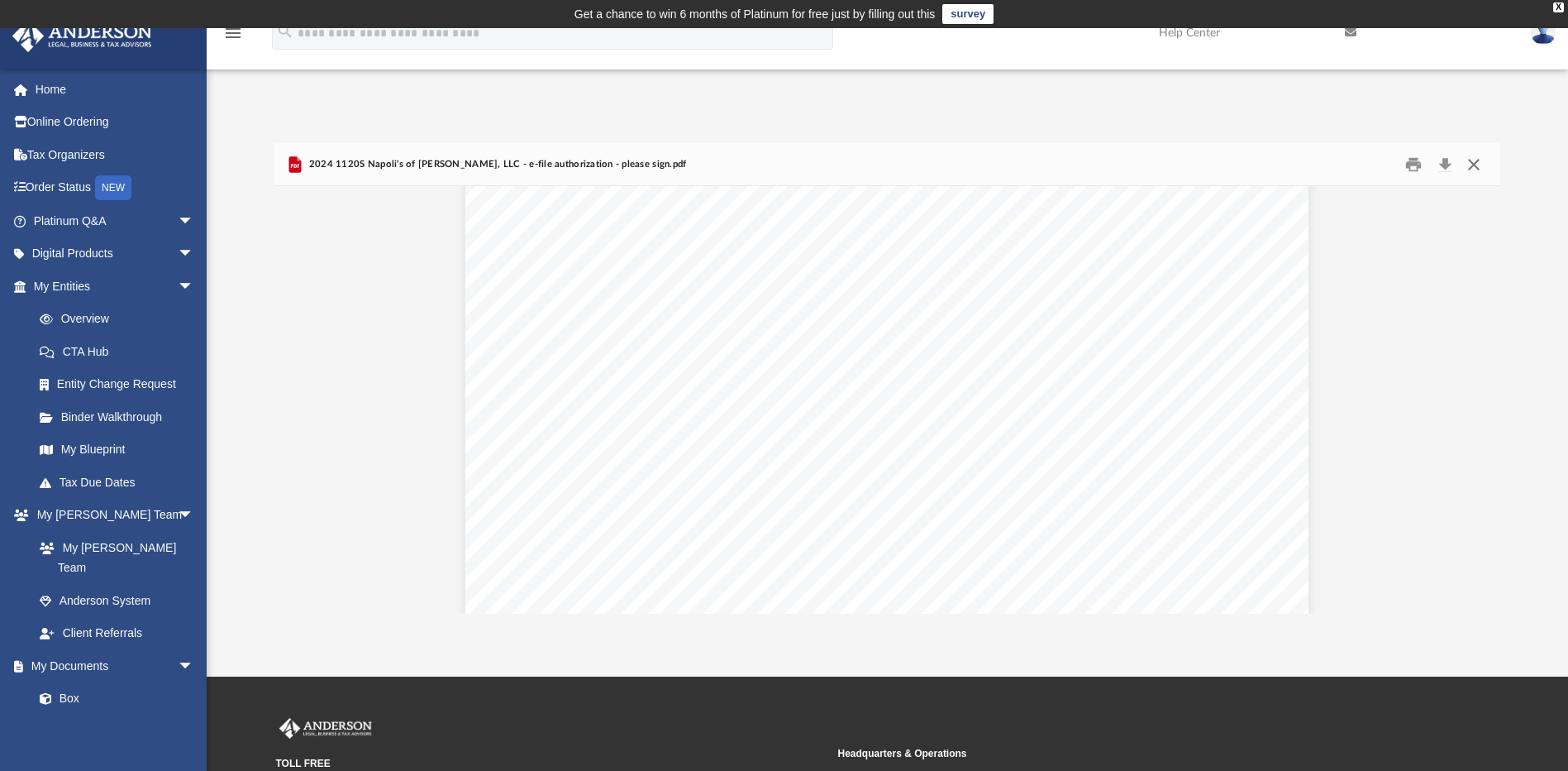
click at [1480, 167] on button "Close" at bounding box center [1474, 164] width 30 height 26
